Goal: Information Seeking & Learning: Learn about a topic

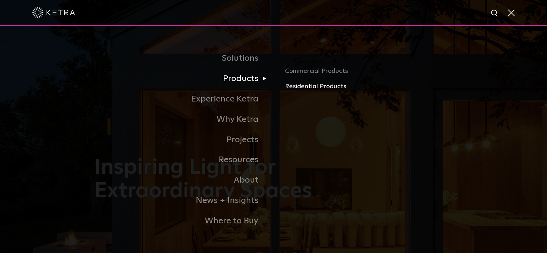
click at [308, 89] on link "Residential Products" at bounding box center [369, 87] width 168 height 10
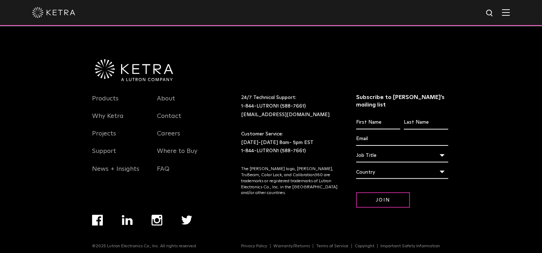
scroll to position [1196, 0]
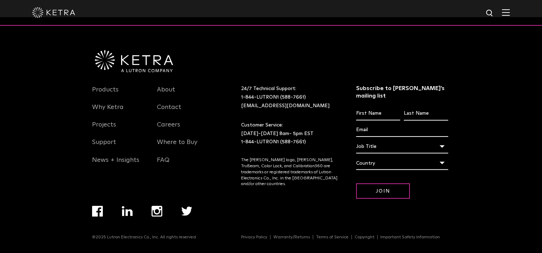
drag, startPoint x: 97, startPoint y: 100, endPoint x: 119, endPoint y: 99, distance: 21.5
click at [97, 100] on link "Products" at bounding box center [105, 94] width 26 height 16
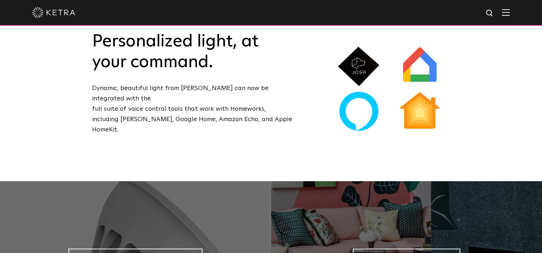
scroll to position [573, 0]
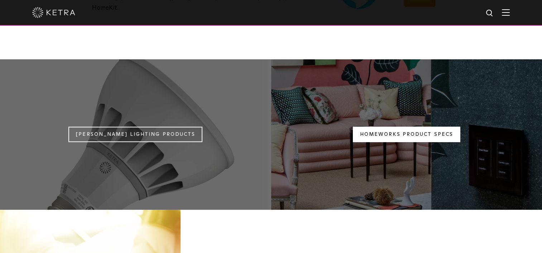
click at [429, 127] on link "Homeworks Product Specs" at bounding box center [406, 134] width 107 height 15
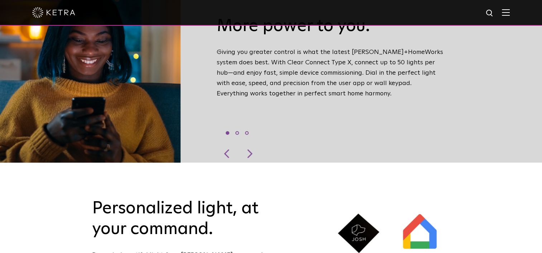
scroll to position [215, 0]
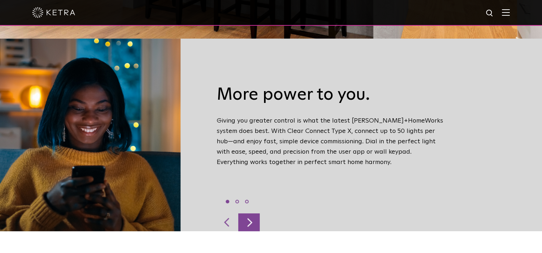
click at [257, 214] on div at bounding box center [248, 223] width 21 height 18
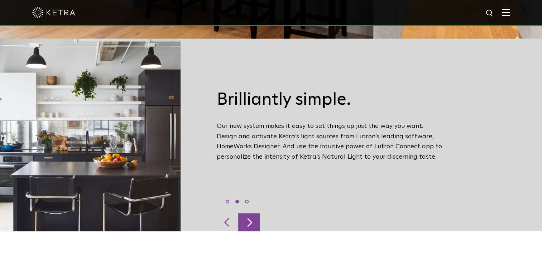
click at [257, 214] on div at bounding box center [248, 223] width 21 height 18
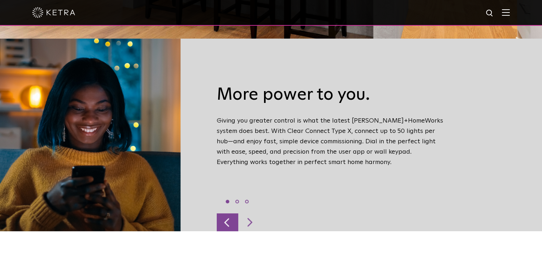
click at [232, 214] on div at bounding box center [227, 223] width 21 height 18
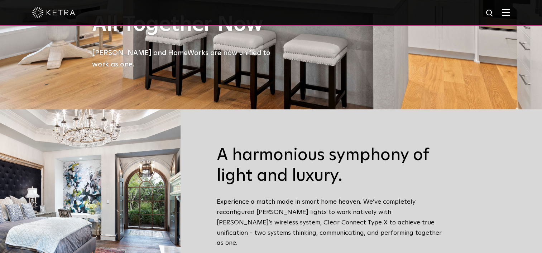
scroll to position [143, 0]
